Goal: Check status: Check status

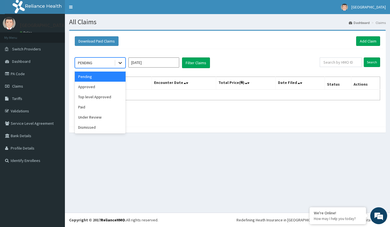
click at [121, 62] on icon at bounding box center [120, 63] width 6 height 6
click at [90, 88] on div "Approved" at bounding box center [100, 87] width 51 height 10
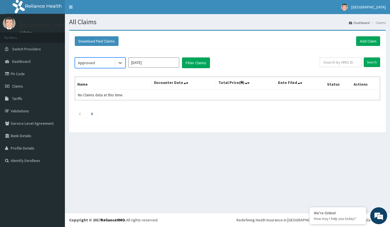
click at [155, 62] on input "Aug 2025" at bounding box center [153, 63] width 51 height 10
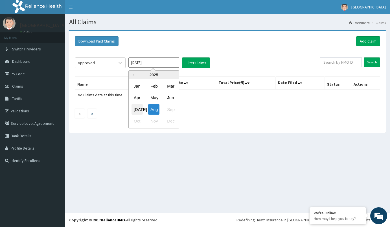
click at [136, 110] on div "Jul" at bounding box center [136, 109] width 11 height 10
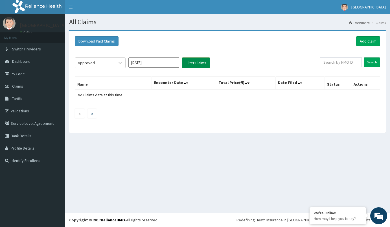
click at [193, 62] on button "Filter Claims" at bounding box center [196, 63] width 28 height 11
click at [197, 63] on button "Filter Claims" at bounding box center [196, 63] width 28 height 11
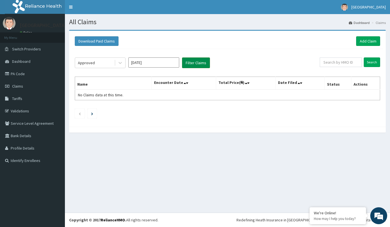
click at [197, 63] on button "Filter Claims" at bounding box center [196, 63] width 28 height 11
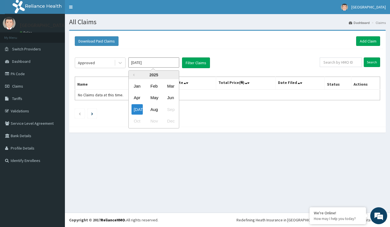
click at [146, 63] on input "Jul 2025" at bounding box center [153, 63] width 51 height 10
click at [169, 99] on div "Jun" at bounding box center [170, 98] width 11 height 10
type input "Jun 2025"
